Goal: Transaction & Acquisition: Purchase product/service

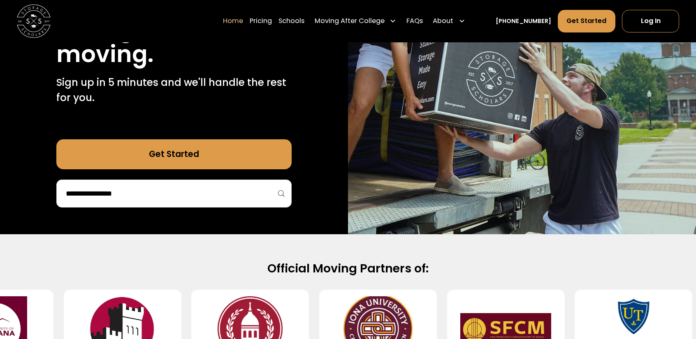
scroll to position [165, 0]
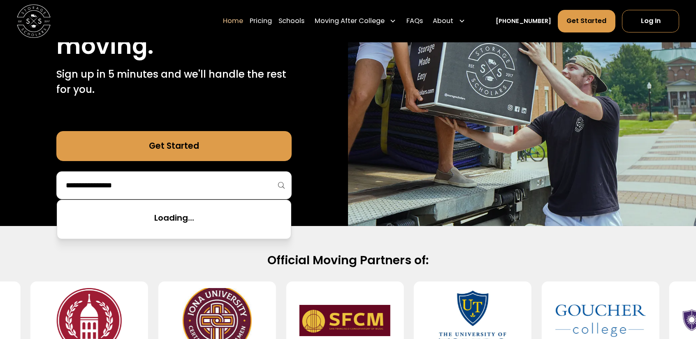
click at [149, 185] on input "search" at bounding box center [174, 186] width 218 height 14
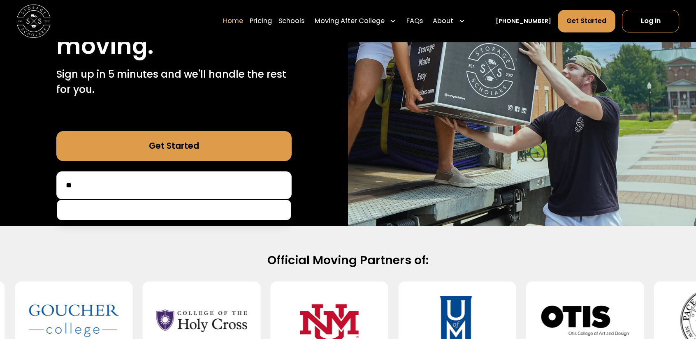
type input "*"
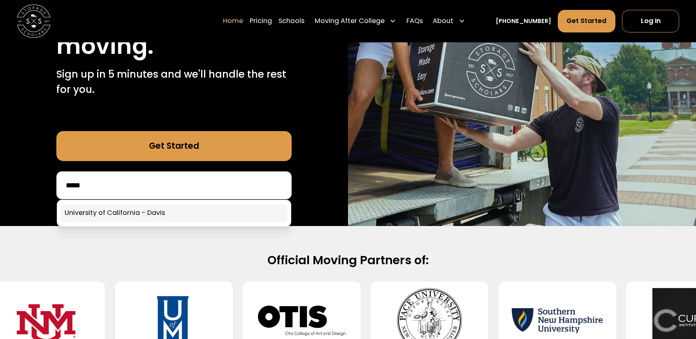
type input "*****"
click at [157, 217] on link at bounding box center [173, 213] width 227 height 18
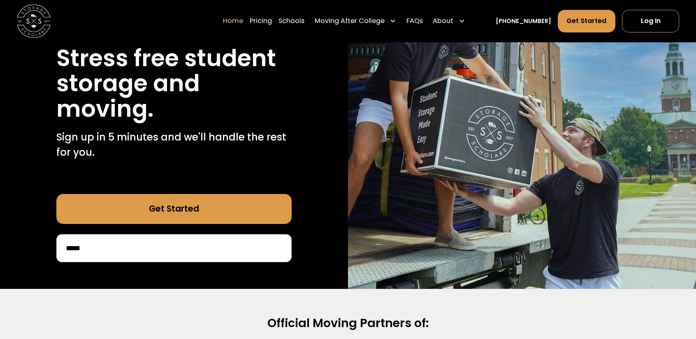
scroll to position [82, 0]
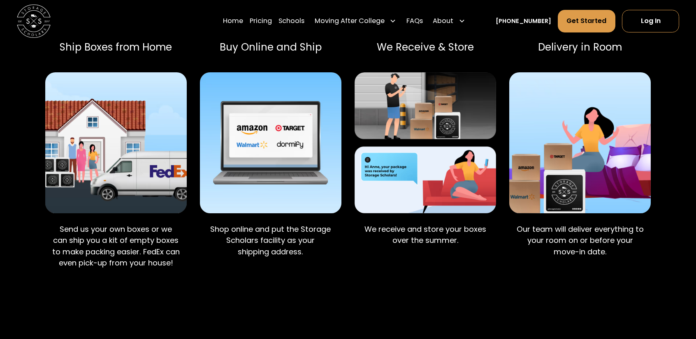
scroll to position [576, 0]
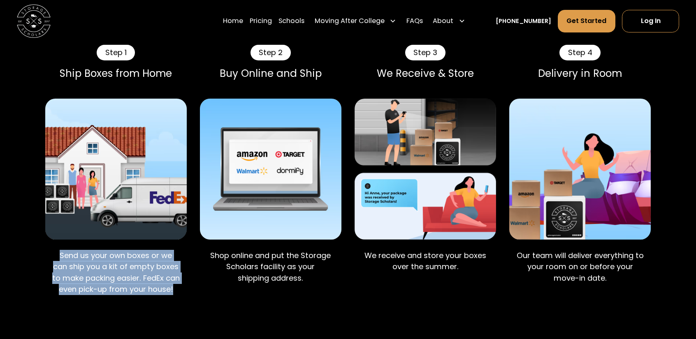
drag, startPoint x: 54, startPoint y: 229, endPoint x: 179, endPoint y: 275, distance: 133.1
click at [179, 275] on p "Send us your own boxes or we can ship you a kit of empty boxes to make packing …" at bounding box center [116, 272] width 128 height 45
click at [179, 276] on p "Send us your own boxes or we can ship you a kit of empty boxes to make packing …" at bounding box center [116, 272] width 128 height 45
drag, startPoint x: 180, startPoint y: 277, endPoint x: 49, endPoint y: 232, distance: 138.6
click at [49, 243] on div "Send us your own boxes or we can ship you a kit of empty boxes to make packing …" at bounding box center [115, 274] width 141 height 63
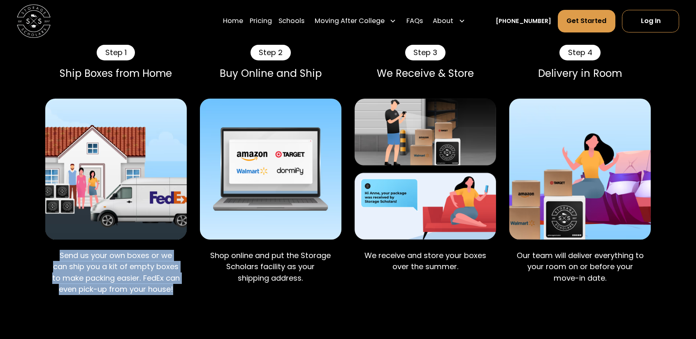
click at [49, 243] on div "Send us your own boxes or we can ship you a kit of empty boxes to make packing …" at bounding box center [115, 274] width 141 height 63
drag, startPoint x: 49, startPoint y: 232, endPoint x: 55, endPoint y: 232, distance: 5.4
click at [55, 243] on div "Send us your own boxes or we can ship you a kit of empty boxes to make packing …" at bounding box center [115, 274] width 141 height 63
click at [55, 250] on p "Send us your own boxes or we can ship you a kit of empty boxes to make packing …" at bounding box center [116, 272] width 128 height 45
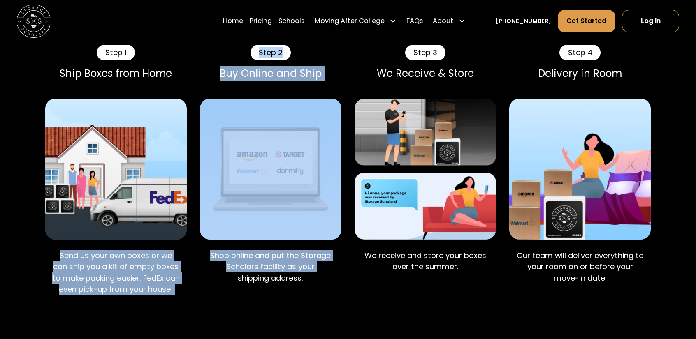
drag, startPoint x: 40, startPoint y: 229, endPoint x: 195, endPoint y: 286, distance: 164.9
click at [195, 286] on div "Step 1 Ship Boxes from Home Send us your own boxes or we can ship you a kit of …" at bounding box center [348, 175] width 606 height 261
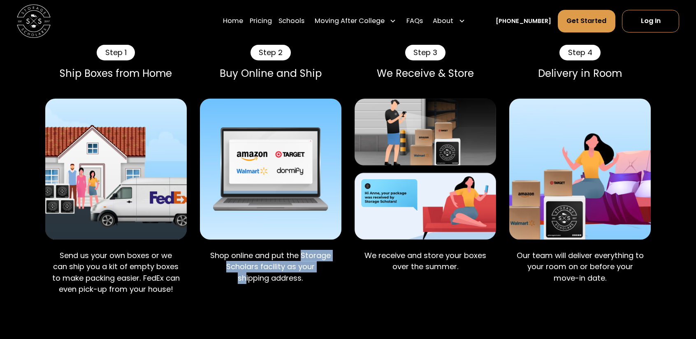
drag, startPoint x: 200, startPoint y: 241, endPoint x: 231, endPoint y: 234, distance: 32.4
click at [244, 248] on div "Shop online and put the Storage Scholars facility as your shipping address." at bounding box center [270, 268] width 141 height 51
click at [224, 250] on p "Shop online and put the Storage Scholars facility as your shipping address." at bounding box center [271, 267] width 128 height 34
drag, startPoint x: 222, startPoint y: 227, endPoint x: 316, endPoint y: 252, distance: 97.5
click at [316, 252] on p "Shop online and put the Storage Scholars facility as your shipping address." at bounding box center [271, 267] width 128 height 34
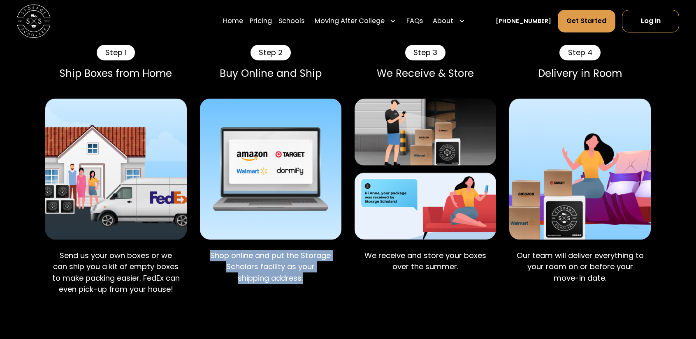
click at [316, 252] on p "Shop online and put the Storage Scholars facility as your shipping address." at bounding box center [271, 267] width 128 height 34
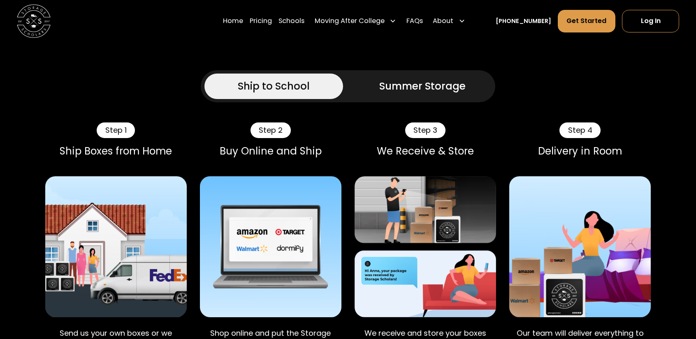
scroll to position [494, 0]
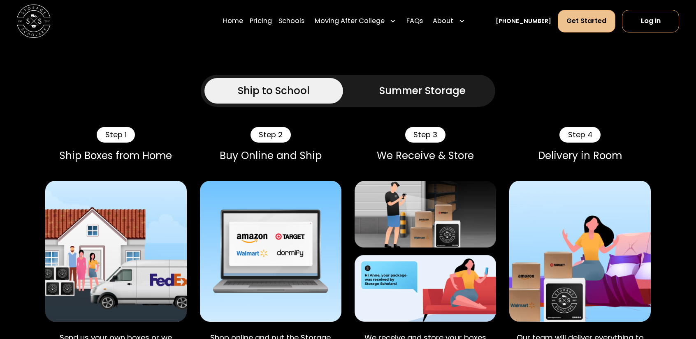
click at [566, 19] on link "Get Started" at bounding box center [587, 21] width 58 height 23
